Goal: Information Seeking & Learning: Understand process/instructions

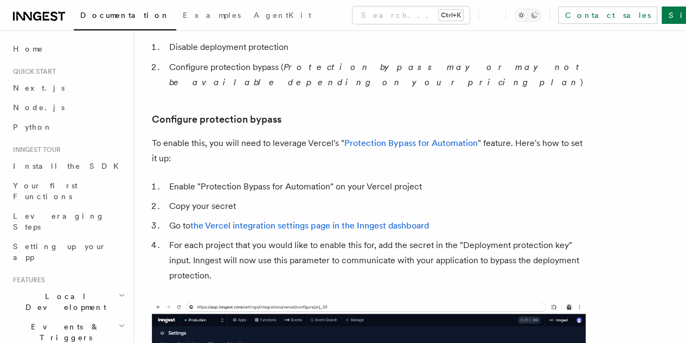
scroll to position [1033, 0]
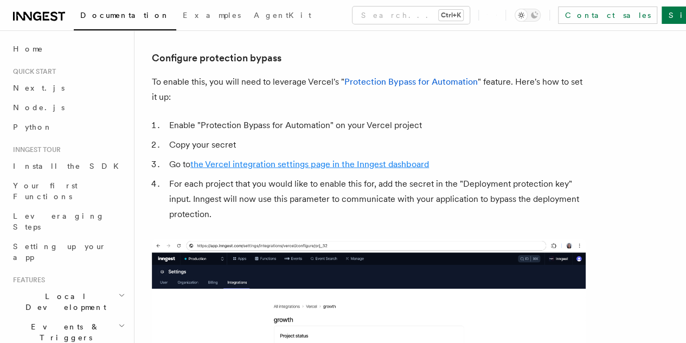
click at [358, 169] on link "the Vercel integration settings page in the Inngest dashboard" at bounding box center [309, 164] width 239 height 10
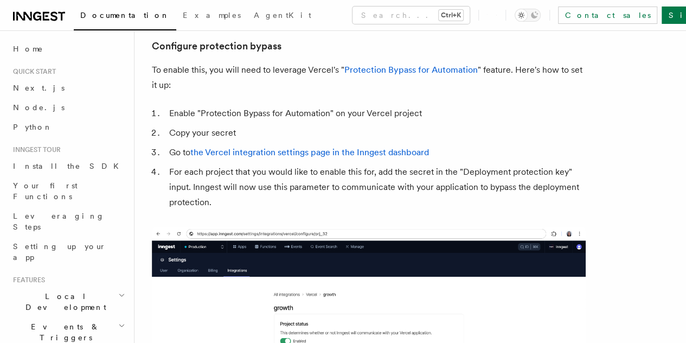
scroll to position [924, 0]
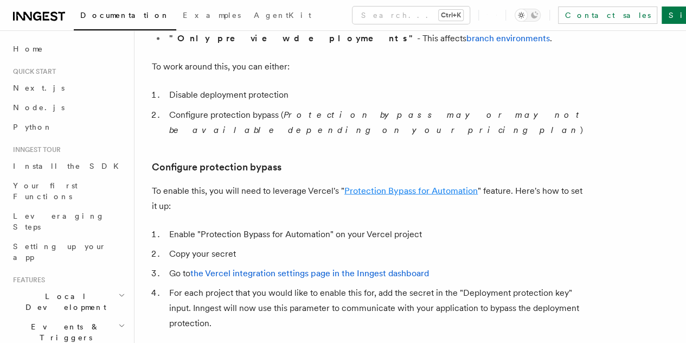
click at [410, 195] on link "Protection Bypass for Automation" at bounding box center [410, 190] width 133 height 10
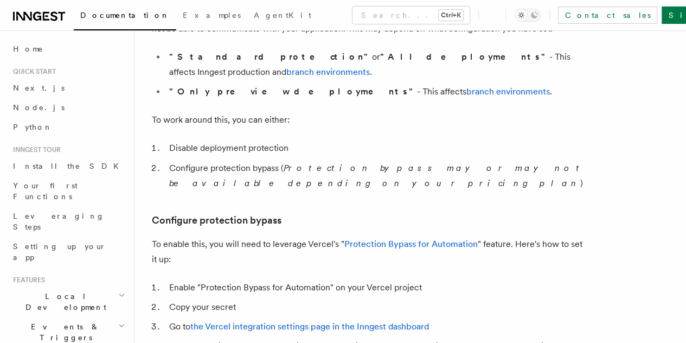
scroll to position [870, 0]
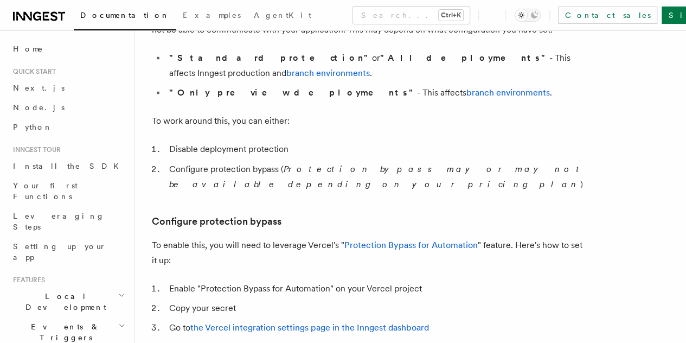
click at [408, 218] on article "Platform Deployment Cloud Providers Setup Vercel Inngest enables you to host yo…" at bounding box center [410, 307] width 517 height 2259
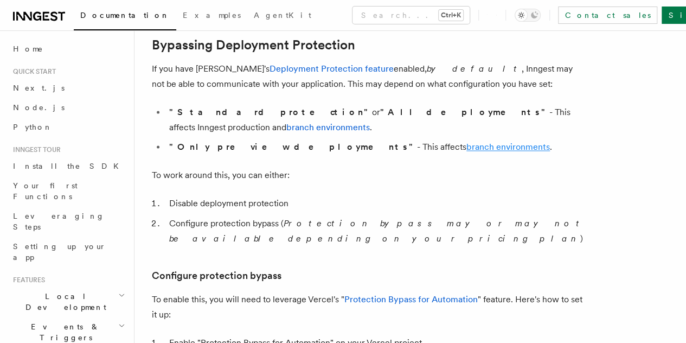
click at [466, 152] on link "branch environments" at bounding box center [508, 147] width 84 height 10
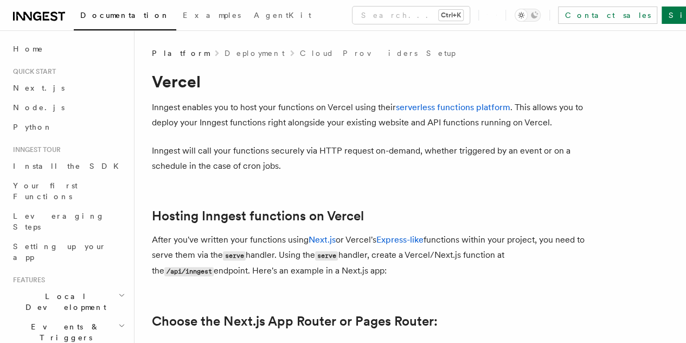
scroll to position [816, 0]
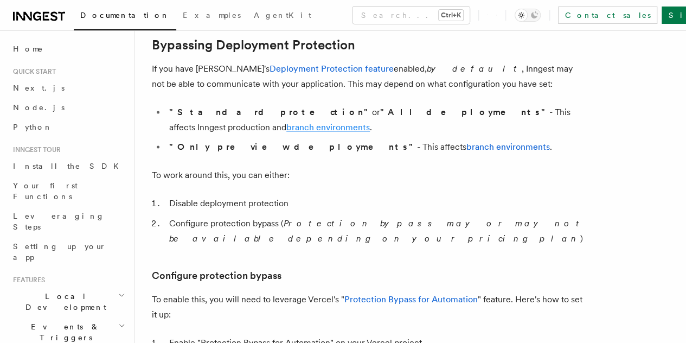
click at [370, 123] on link "branch environments" at bounding box center [328, 127] width 84 height 10
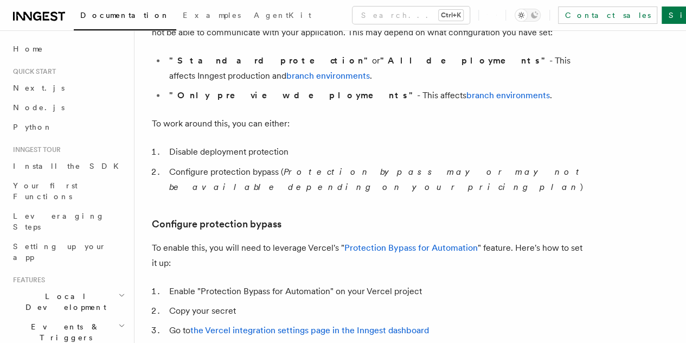
scroll to position [924, 0]
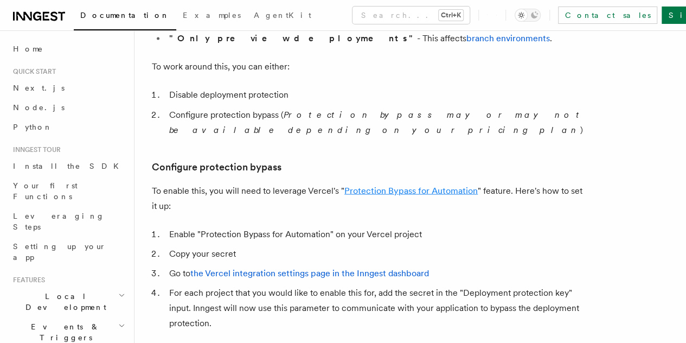
click at [415, 195] on link "Protection Bypass for Automation" at bounding box center [410, 190] width 133 height 10
